Goal: Browse casually: Explore the website without a specific task or goal

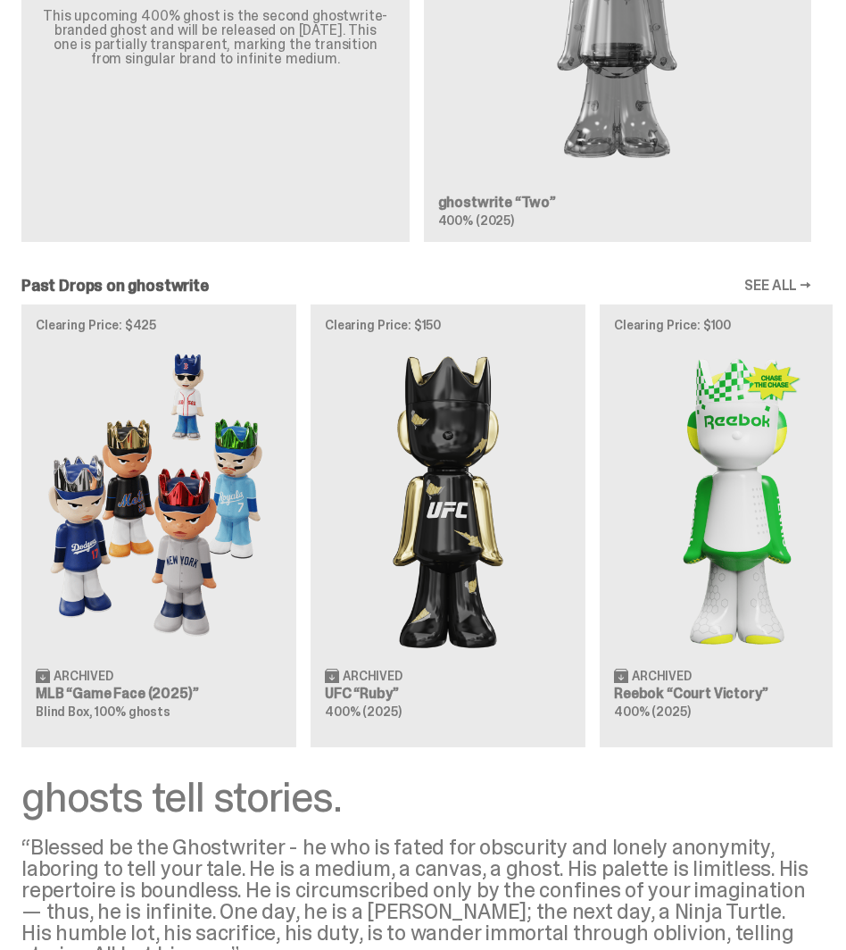
scroll to position [2509, 0]
click at [422, 293] on div "Past Drops on ghostwrite SEE ALL →" at bounding box center [416, 285] width 833 height 16
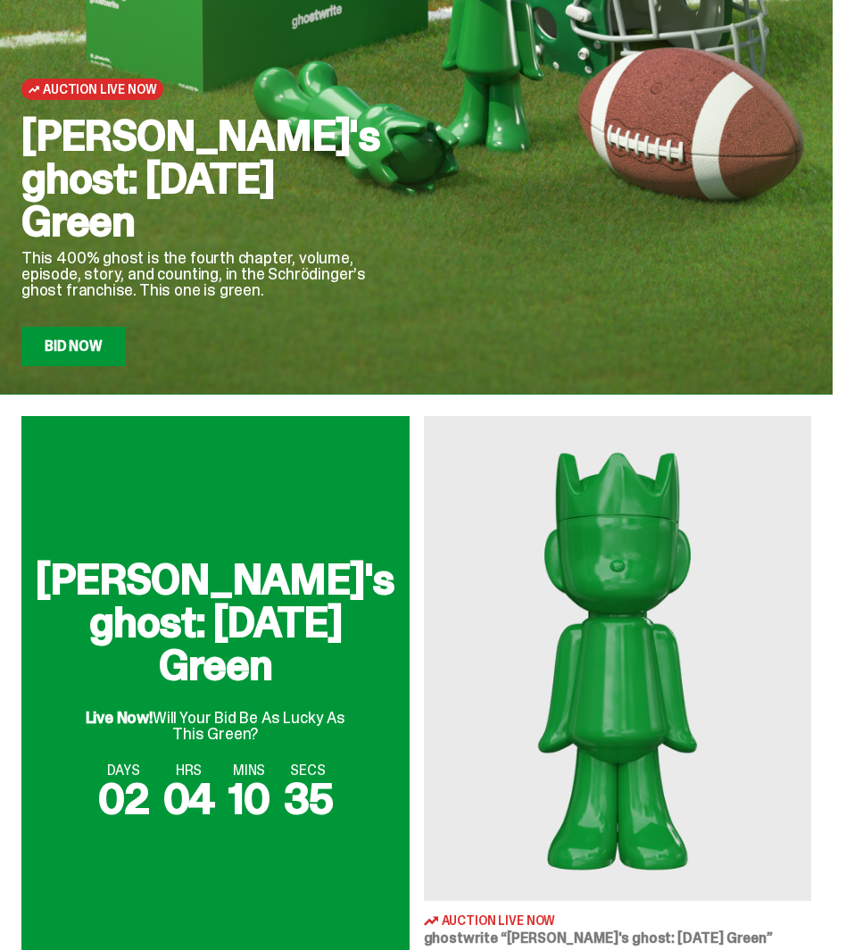
scroll to position [0, 0]
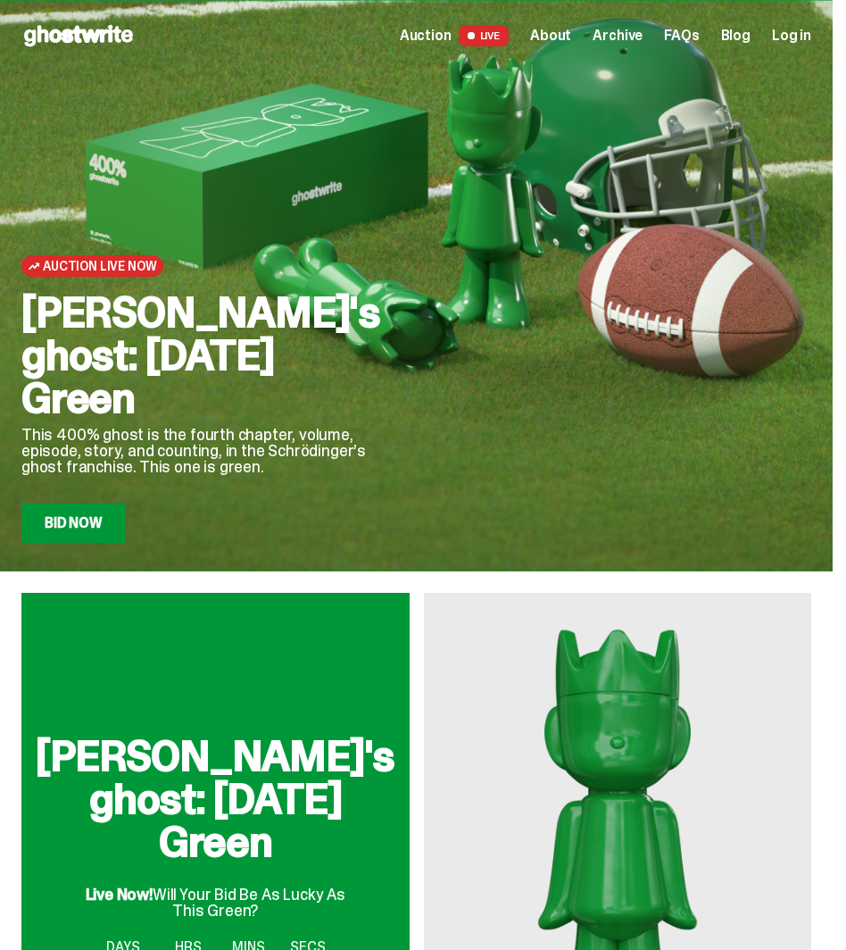
click at [452, 37] on span "Auction" at bounding box center [426, 36] width 52 height 14
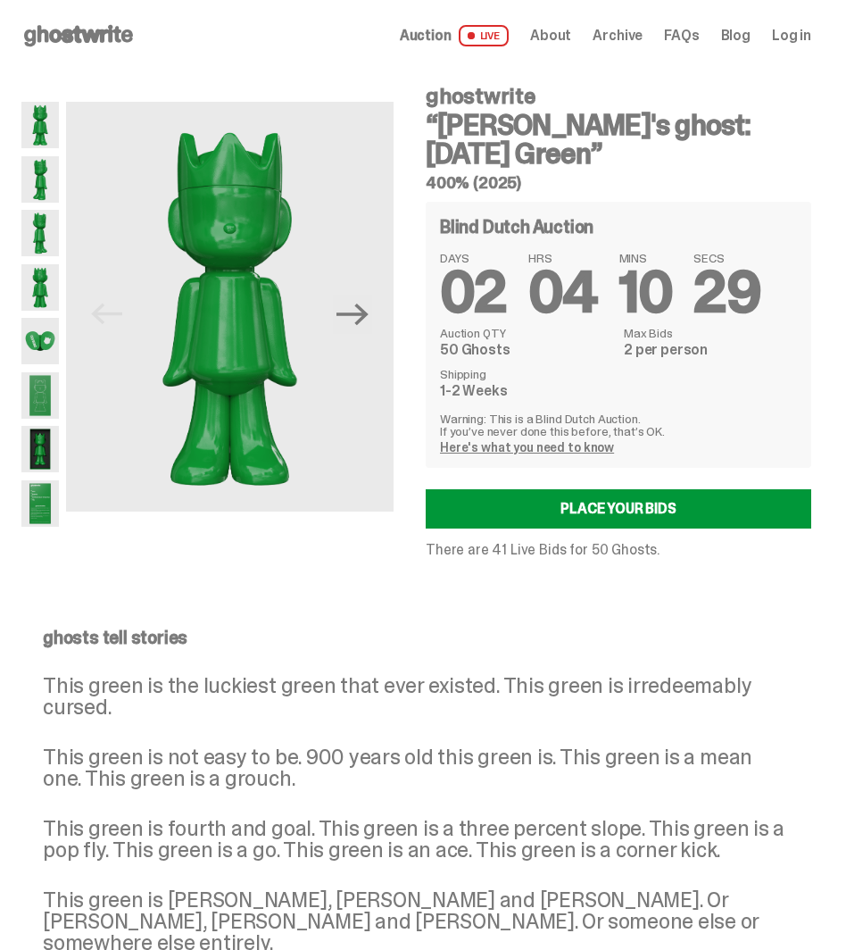
click at [67, 29] on icon at bounding box center [78, 35] width 114 height 29
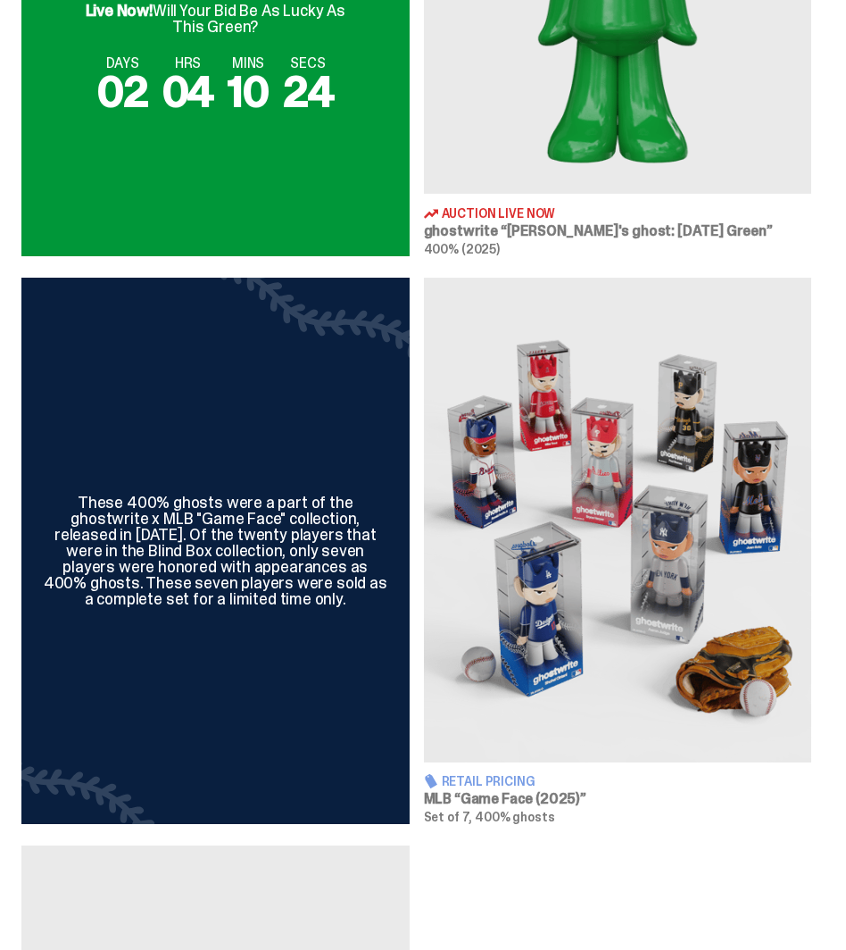
scroll to position [900, 0]
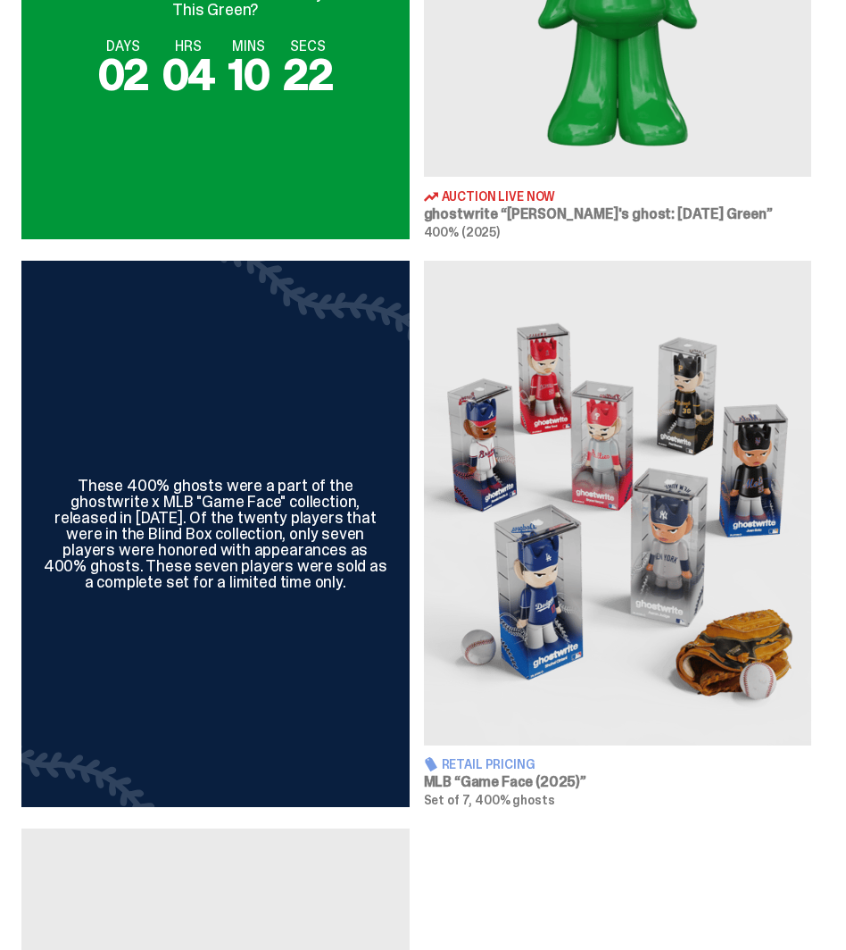
click at [527, 586] on img at bounding box center [618, 503] width 388 height 485
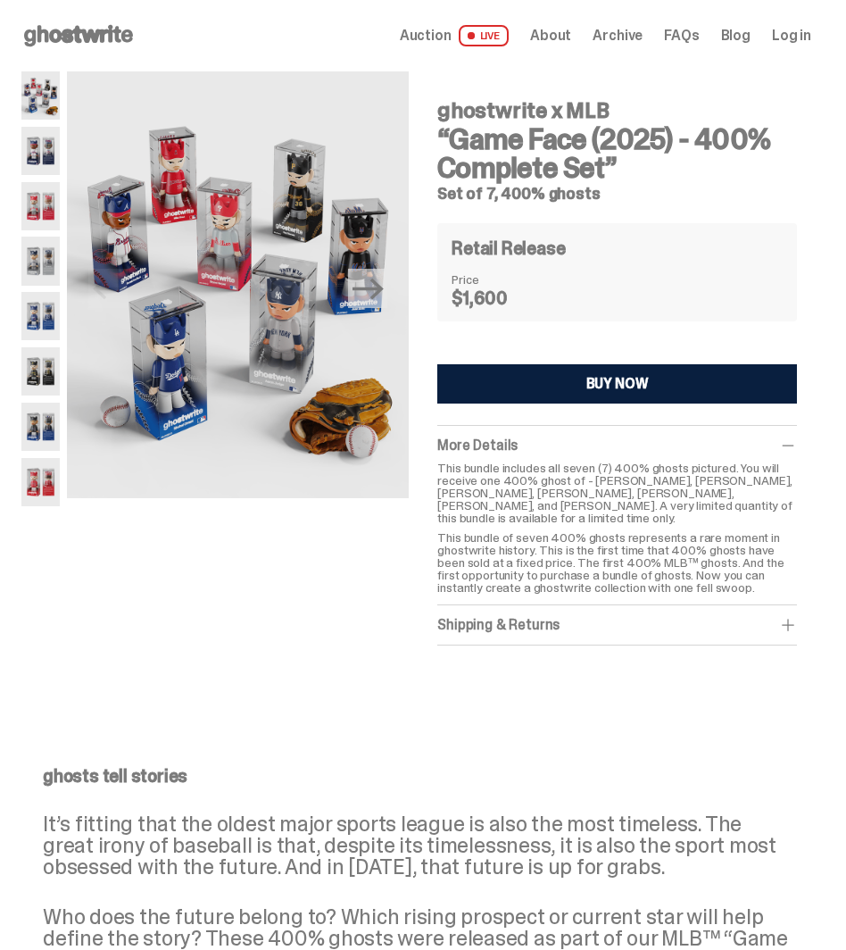
click at [29, 170] on img at bounding box center [40, 151] width 38 height 48
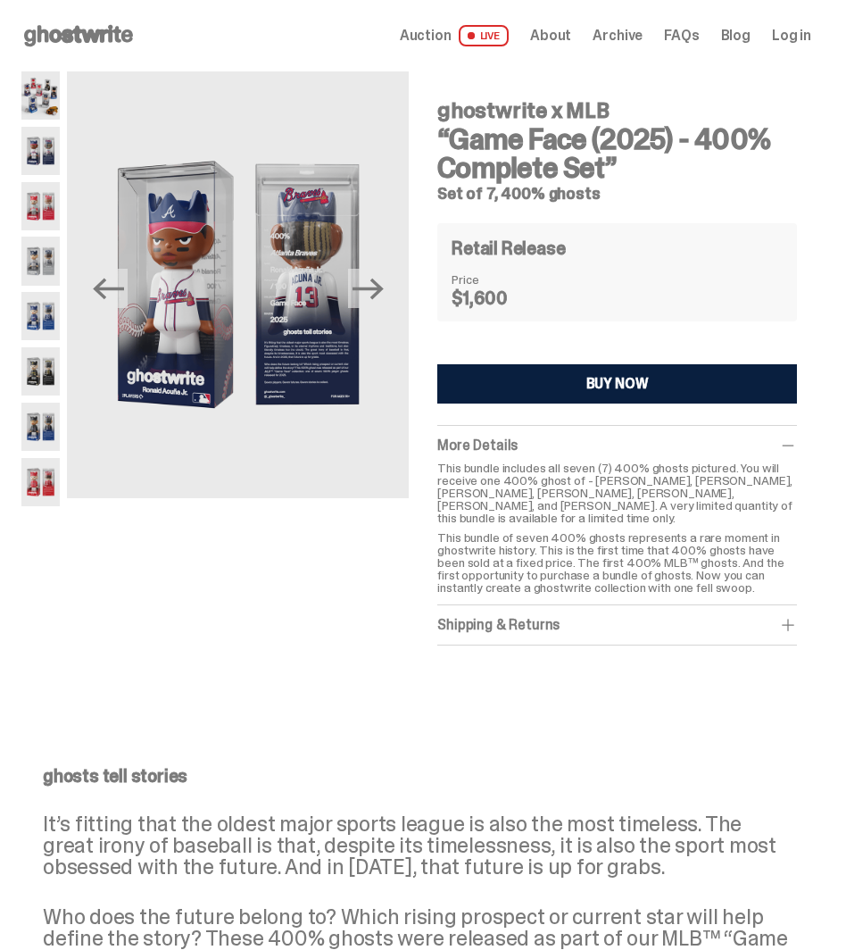
click at [36, 203] on img at bounding box center [40, 206] width 38 height 48
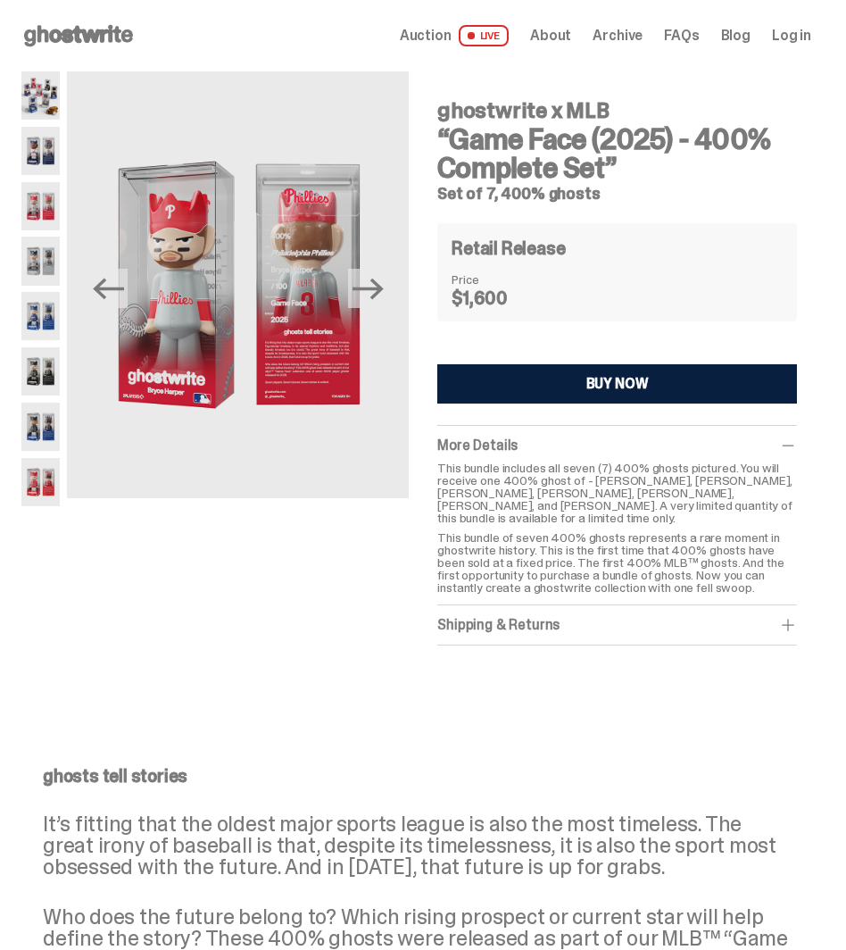
click at [41, 238] on img at bounding box center [40, 260] width 38 height 48
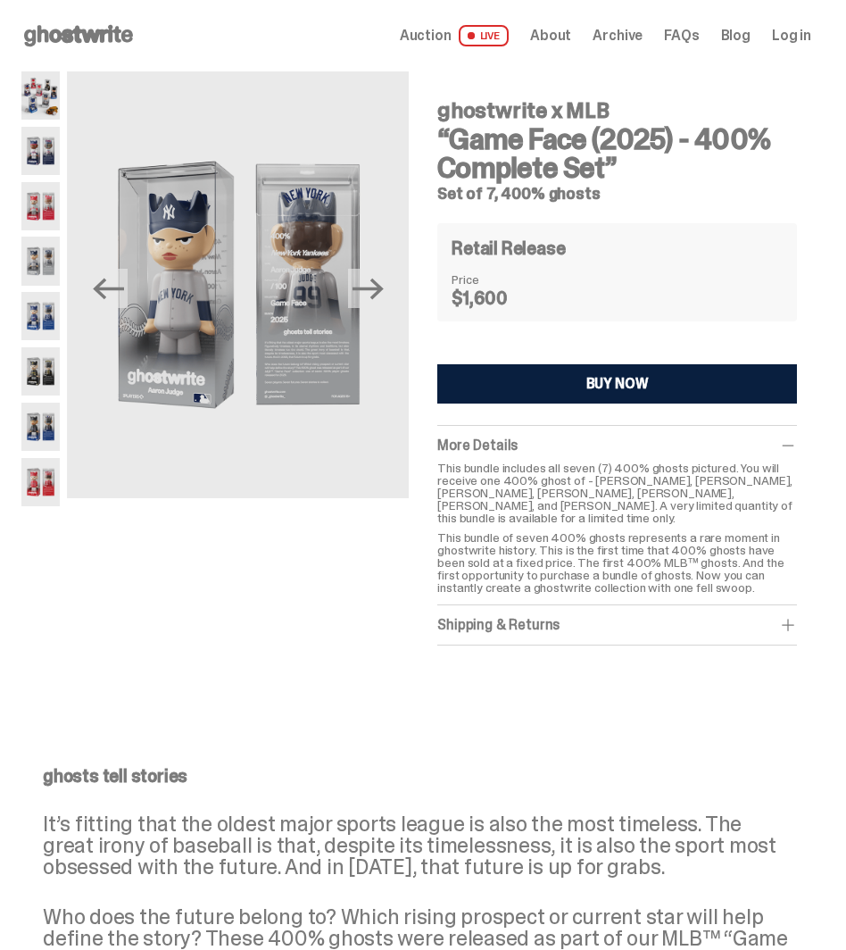
click at [39, 340] on img at bounding box center [40, 316] width 38 height 48
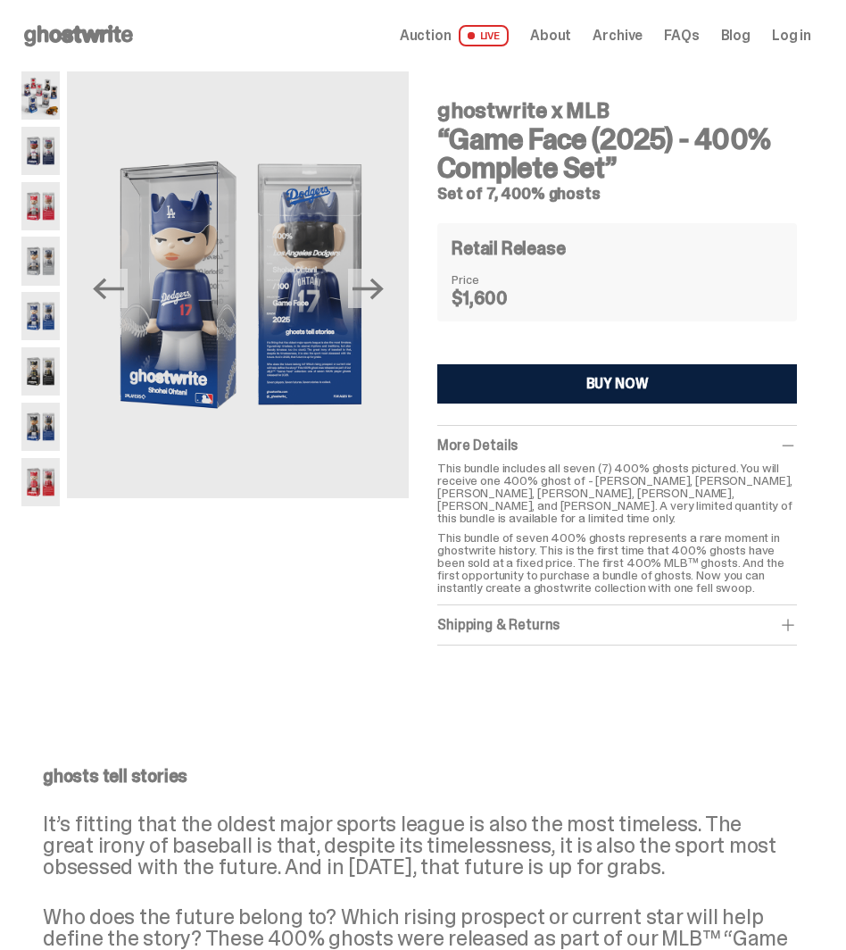
click at [48, 396] on div at bounding box center [40, 288] width 38 height 435
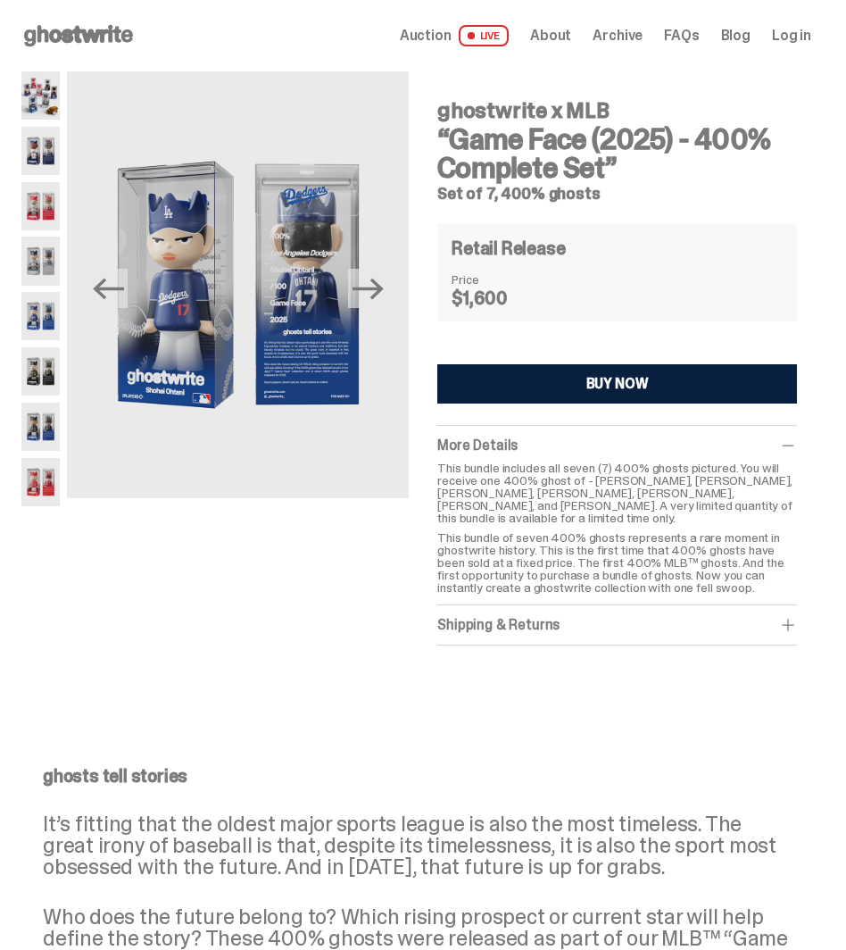
click at [36, 362] on img at bounding box center [40, 371] width 38 height 48
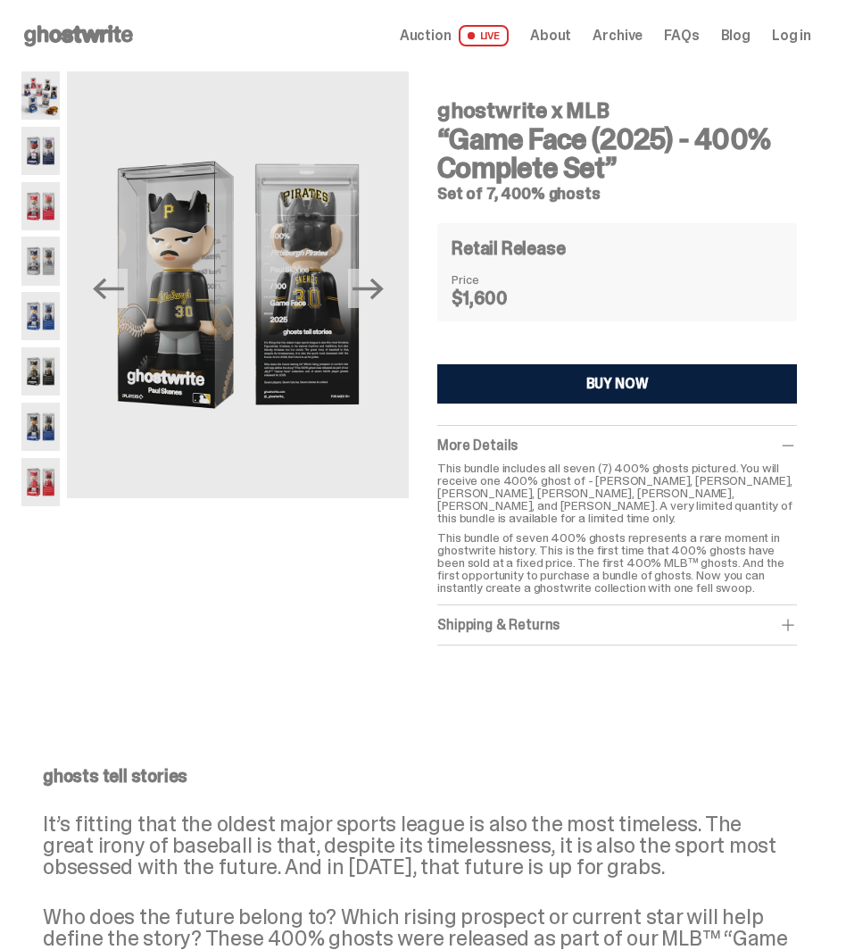
click at [44, 423] on img at bounding box center [40, 426] width 38 height 48
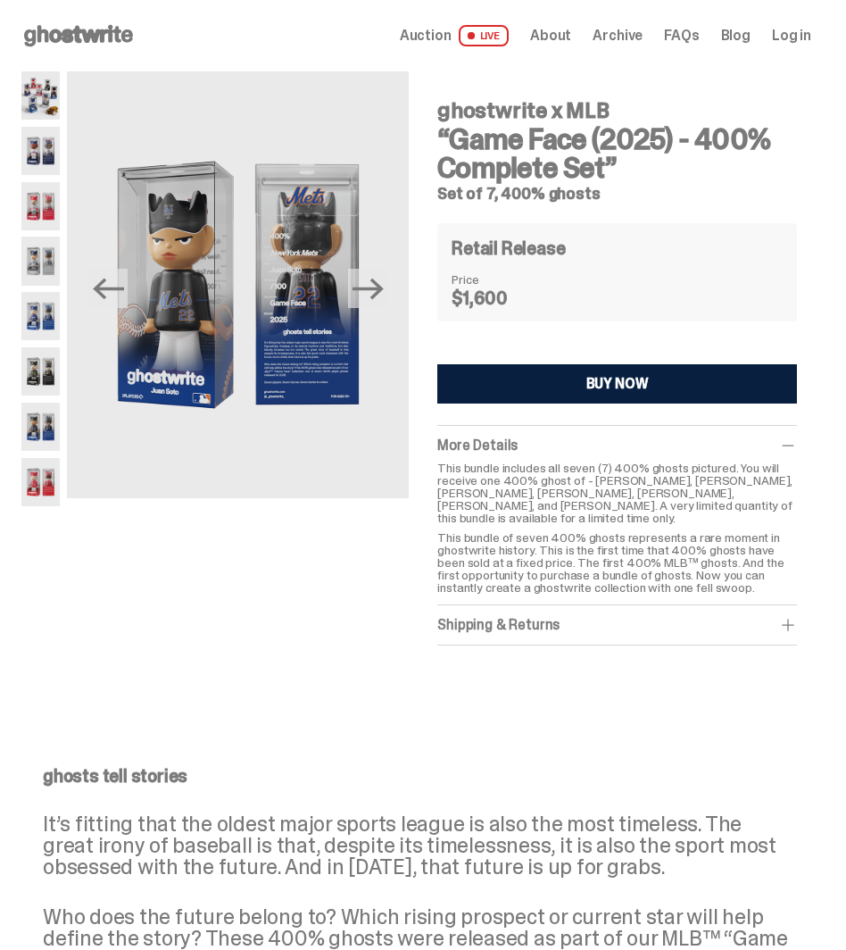
click at [42, 378] on img at bounding box center [40, 371] width 38 height 48
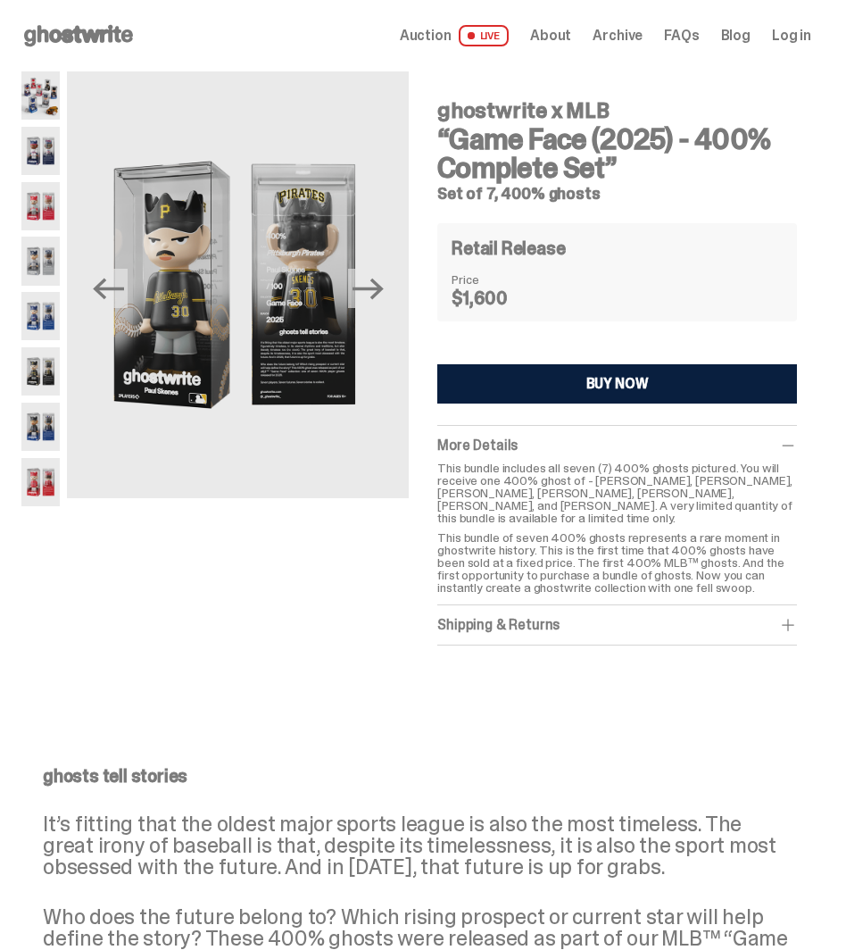
click at [48, 479] on img at bounding box center [40, 482] width 38 height 48
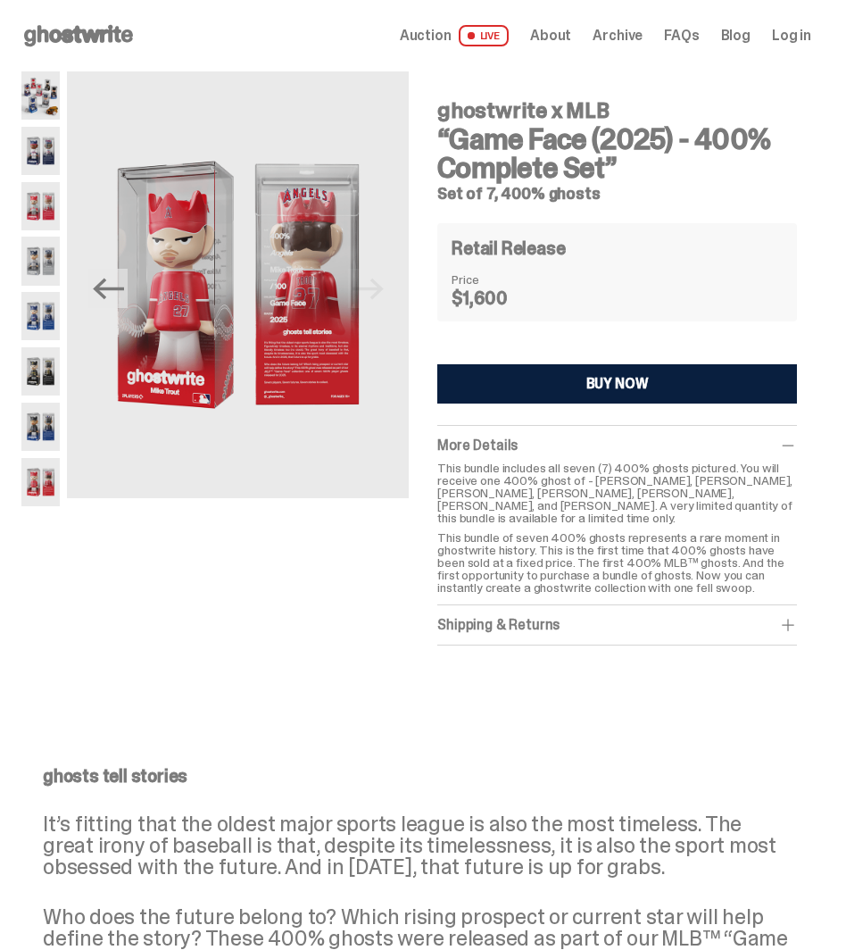
click at [49, 260] on img at bounding box center [40, 260] width 38 height 48
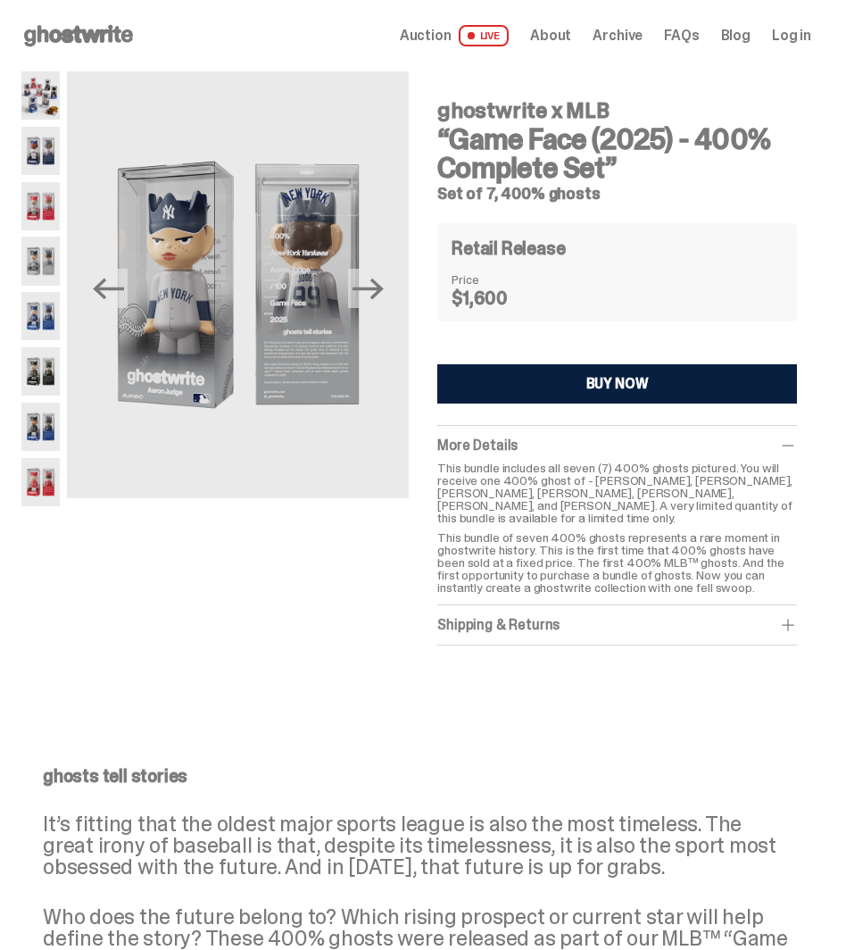
click at [47, 191] on img at bounding box center [40, 206] width 38 height 48
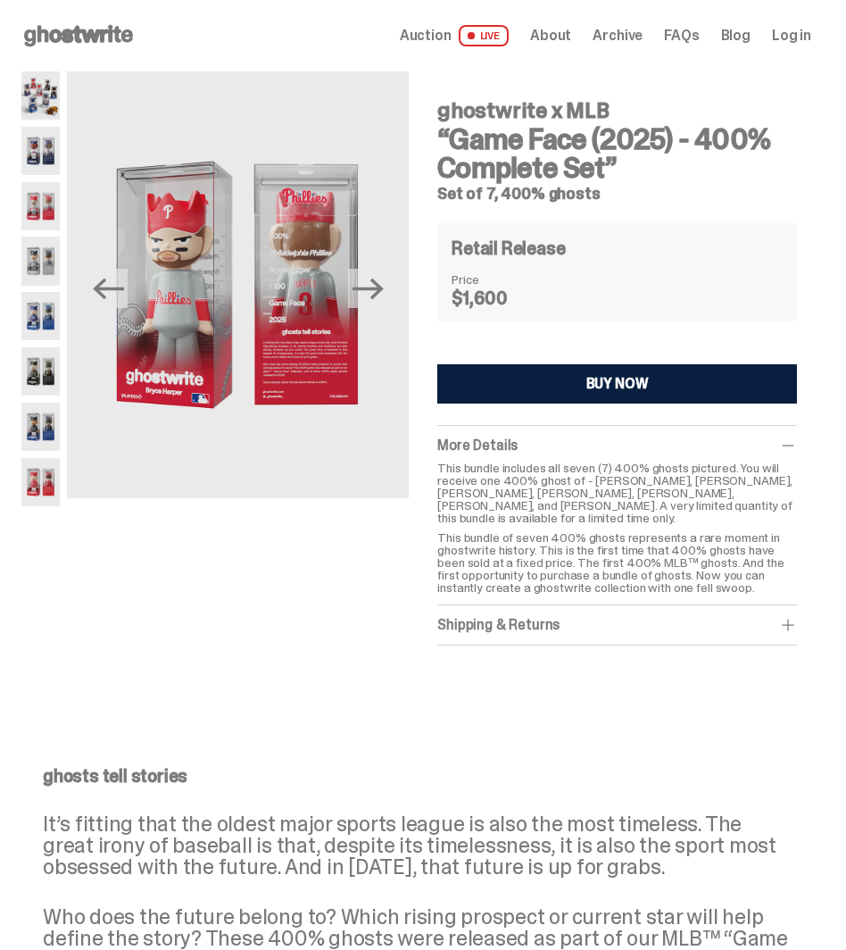
click at [40, 132] on img at bounding box center [40, 151] width 38 height 48
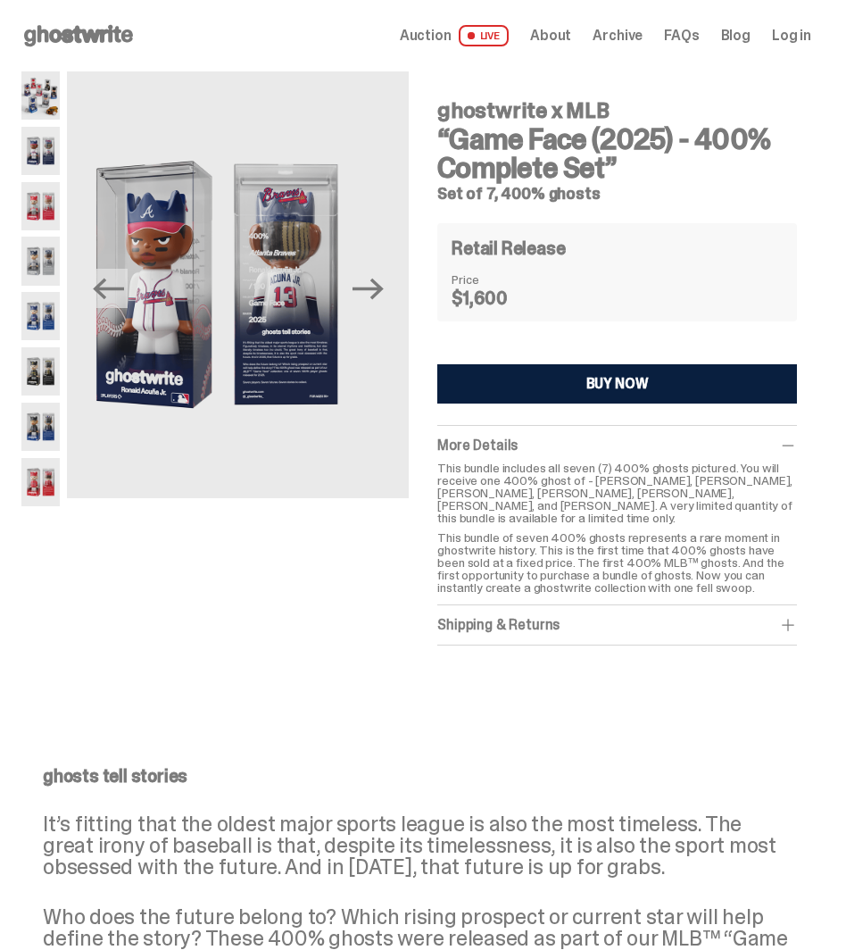
click at [37, 85] on img at bounding box center [40, 95] width 38 height 48
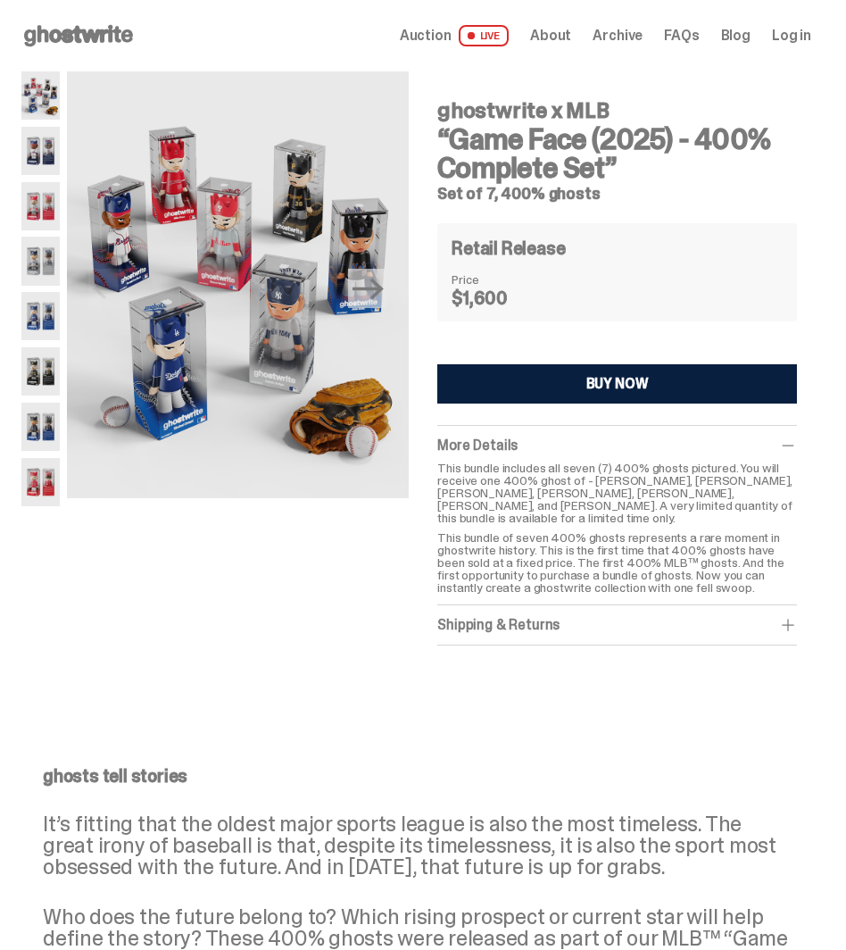
click at [56, 36] on icon at bounding box center [78, 35] width 114 height 29
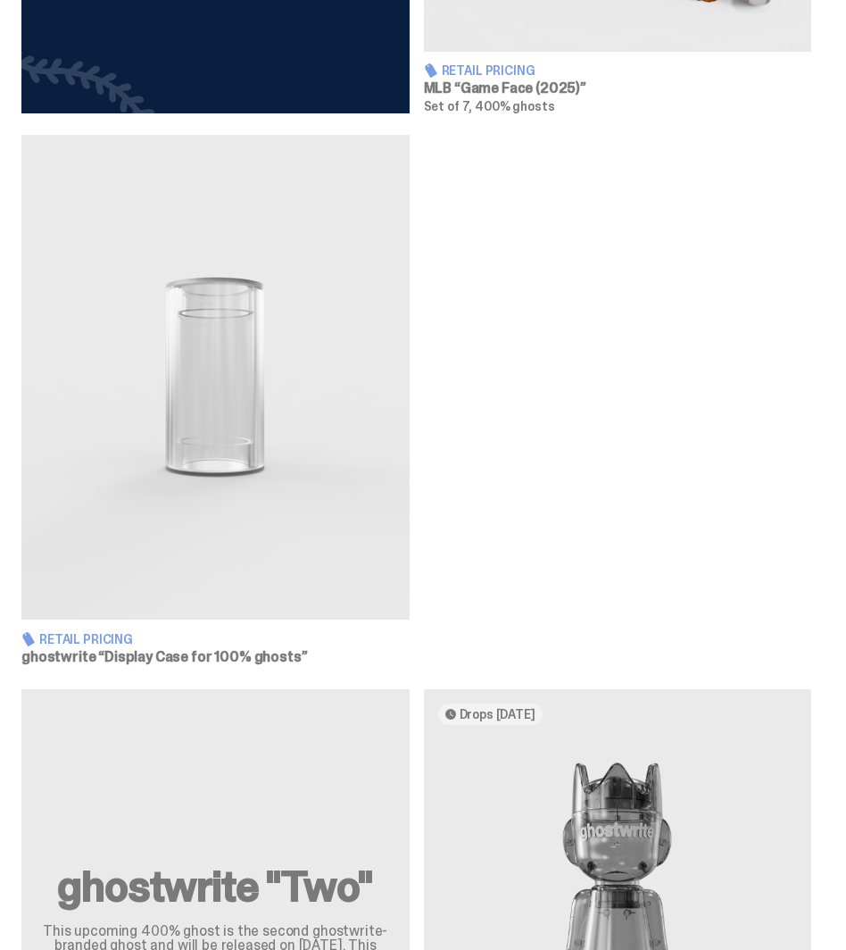
scroll to position [1593, 0]
click at [251, 450] on img at bounding box center [215, 378] width 388 height 485
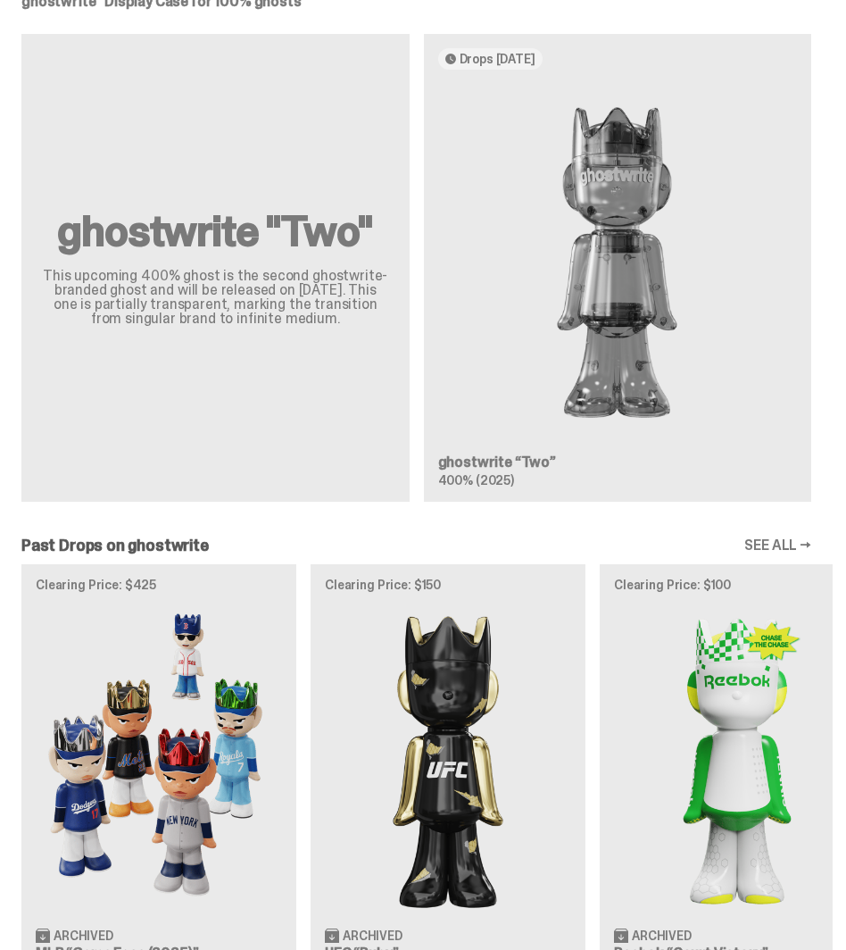
scroll to position [2265, 0]
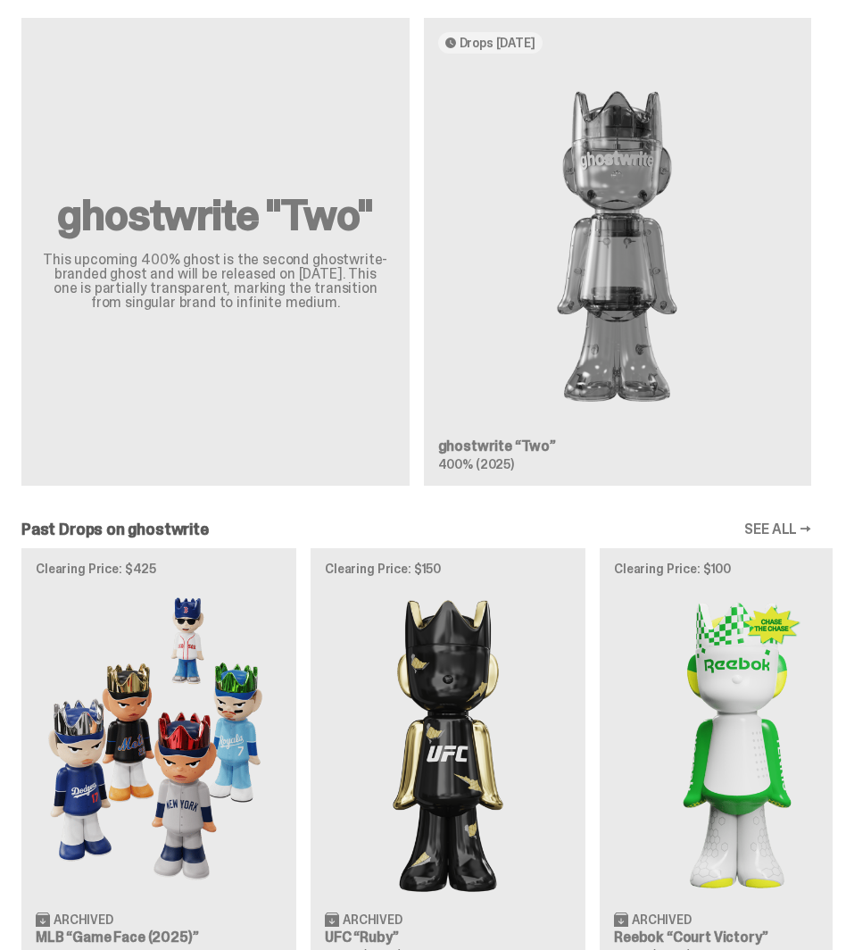
click at [424, 537] on div "Past Drops on ghostwrite SEE ALL →" at bounding box center [416, 529] width 833 height 16
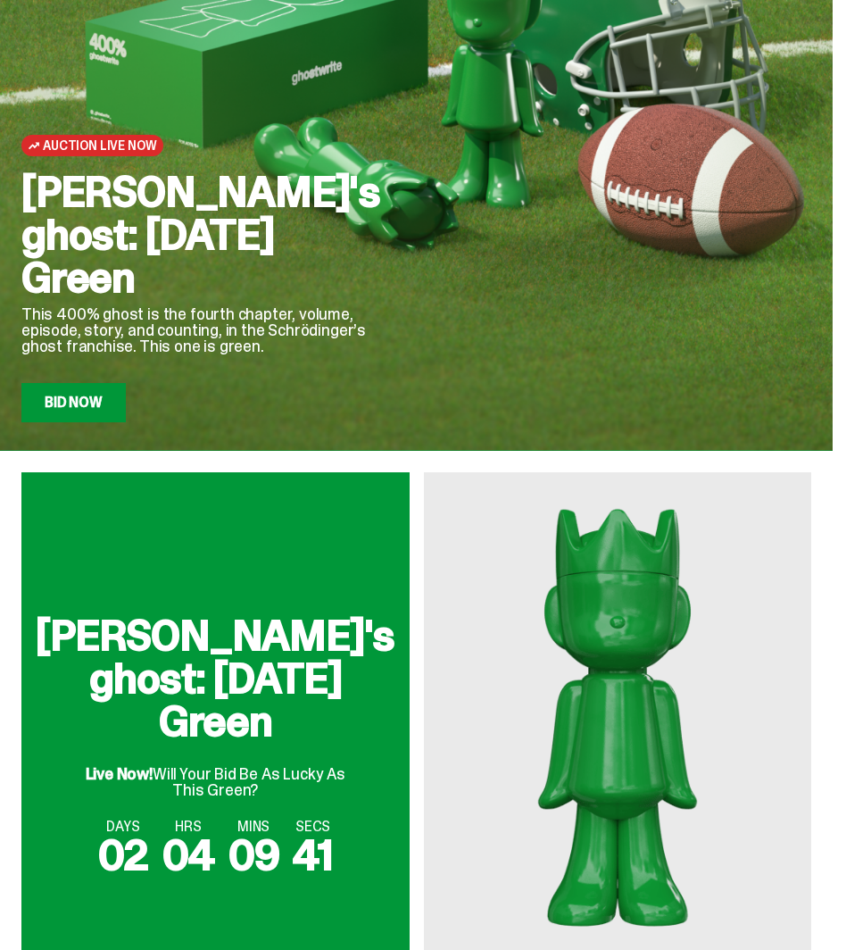
scroll to position [0, 0]
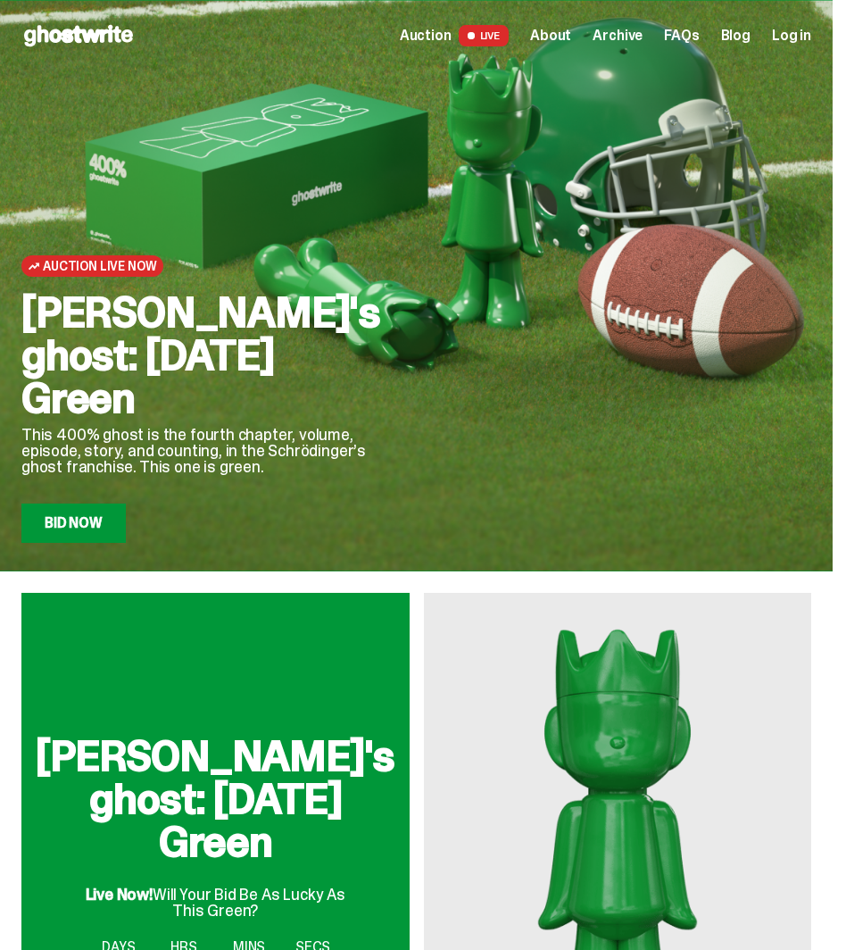
click at [501, 40] on span "LIVE" at bounding box center [484, 35] width 51 height 21
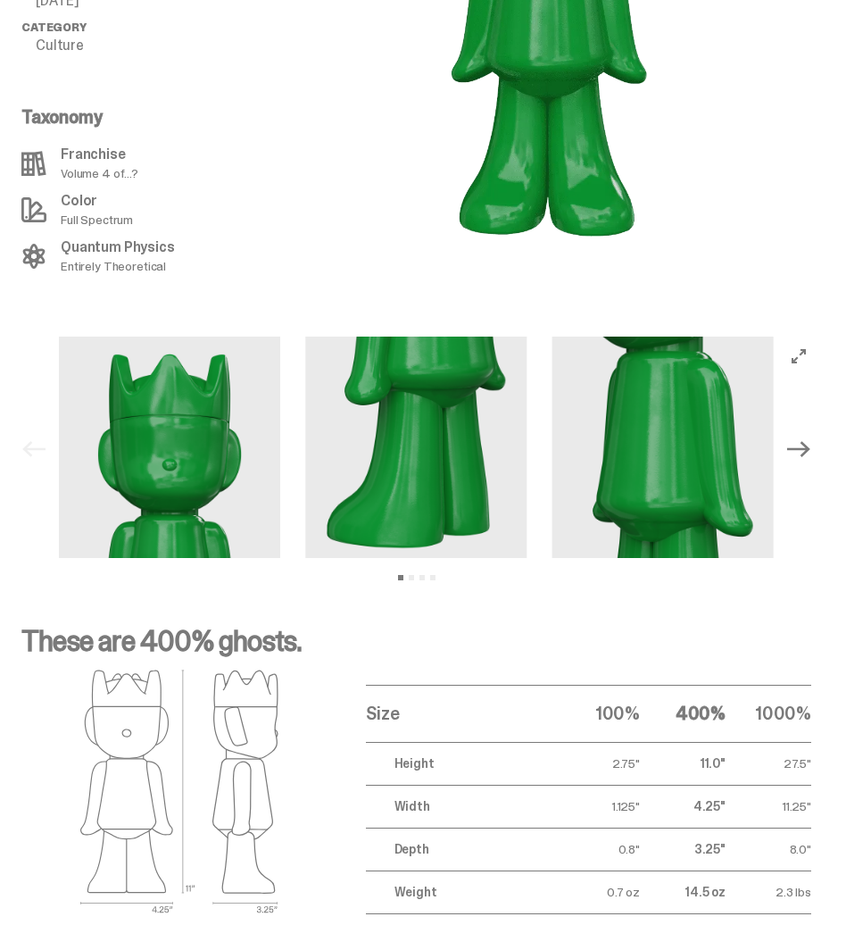
scroll to position [1873, 0]
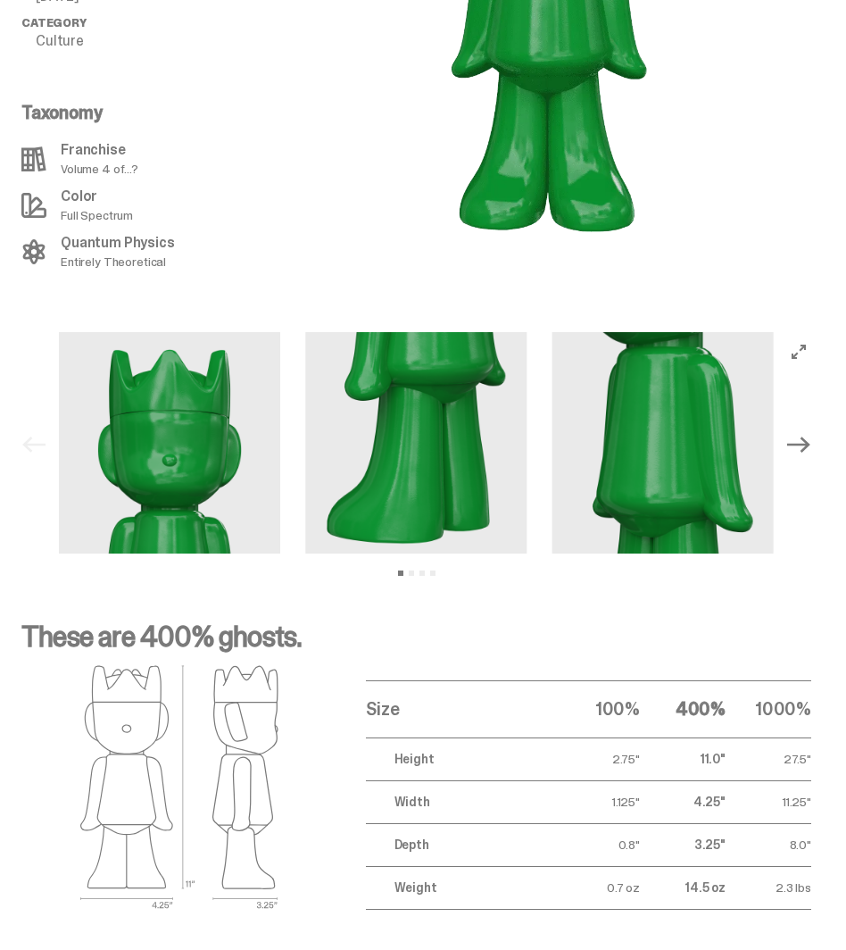
click at [810, 433] on icon "Next" at bounding box center [798, 444] width 23 height 23
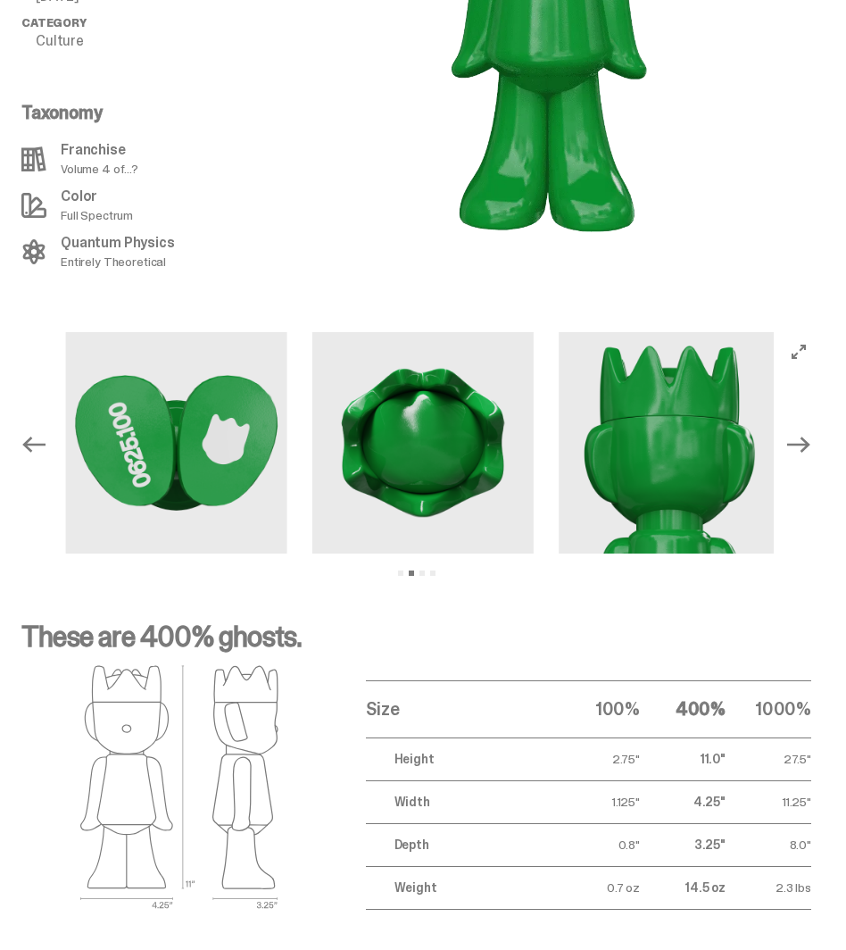
click at [810, 433] on icon "Next" at bounding box center [798, 444] width 23 height 23
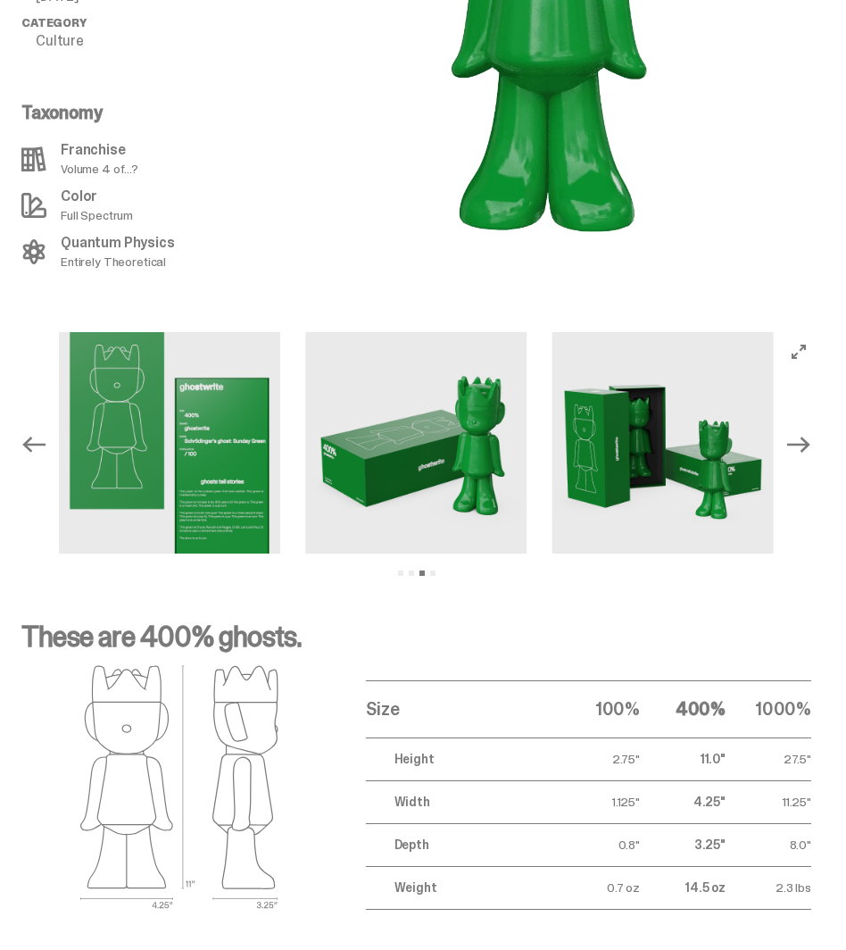
click at [810, 433] on icon "Next" at bounding box center [798, 444] width 23 height 23
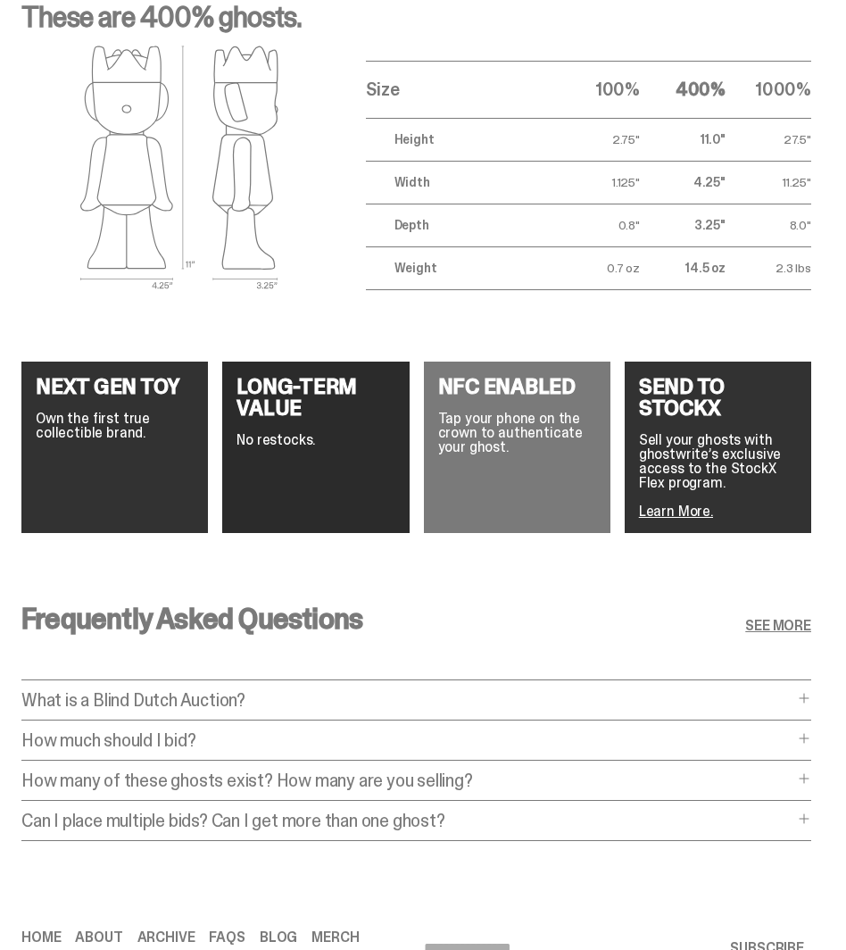
scroll to position [2542, 0]
